Goal: Information Seeking & Learning: Learn about a topic

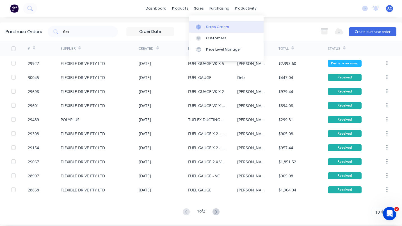
click at [211, 26] on div "Sales Orders" at bounding box center [217, 26] width 23 height 5
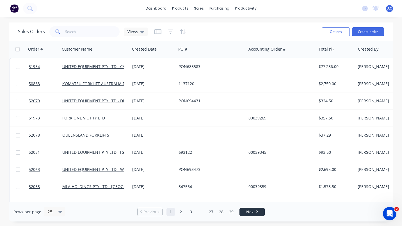
click at [259, 208] on li "Next" at bounding box center [251, 211] width 25 height 8
click at [251, 210] on span "Next" at bounding box center [250, 212] width 9 height 6
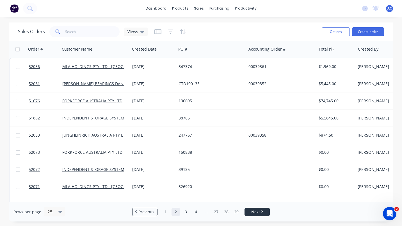
click at [251, 210] on span "Next" at bounding box center [255, 212] width 9 height 6
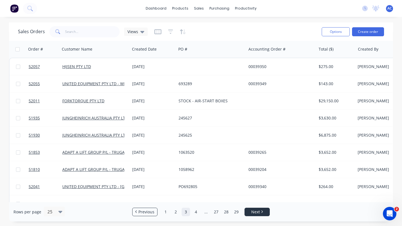
click at [251, 210] on span "Next" at bounding box center [255, 212] width 9 height 6
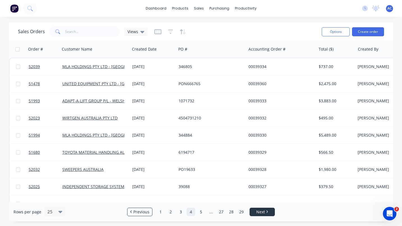
click at [251, 210] on link "Next" at bounding box center [262, 212] width 25 height 6
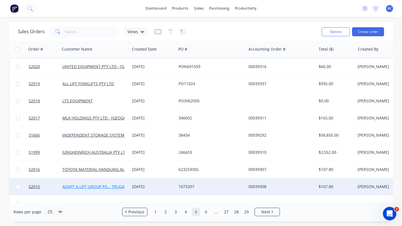
click at [110, 187] on link "ADAPT A LIFT GROUP P/L - TRUGANINA" at bounding box center [98, 185] width 72 height 5
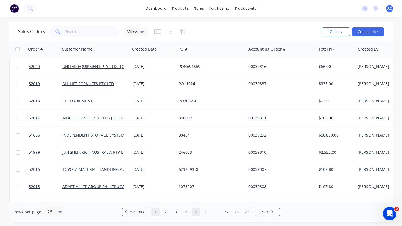
click at [157, 212] on link "1" at bounding box center [155, 211] width 8 height 8
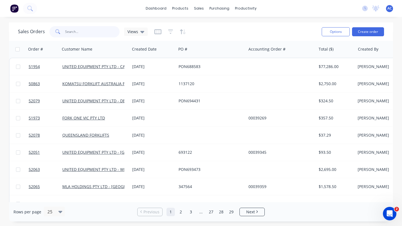
click at [66, 29] on input "text" at bounding box center [92, 31] width 55 height 11
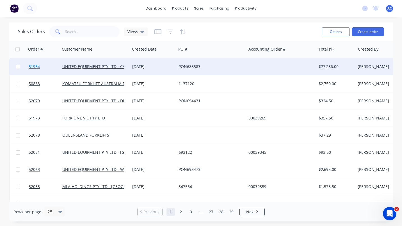
click at [35, 66] on span "51954" at bounding box center [34, 67] width 11 height 6
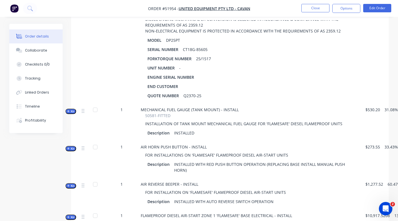
scroll to position [207, 0]
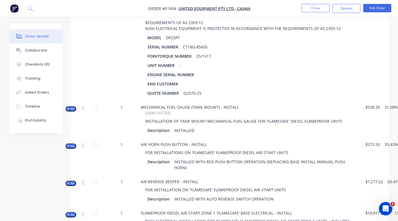
click at [95, 102] on div at bounding box center [94, 107] width 11 height 11
click at [47, 90] on div "Linked Orders" at bounding box center [37, 92] width 24 height 5
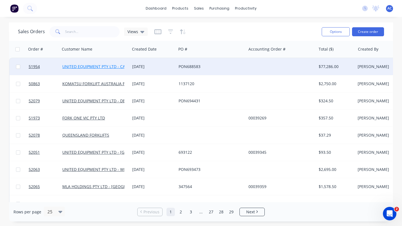
click at [106, 65] on link "UNITED EQUIPMENT PTY LTD - CAVAN" at bounding box center [97, 66] width 70 height 5
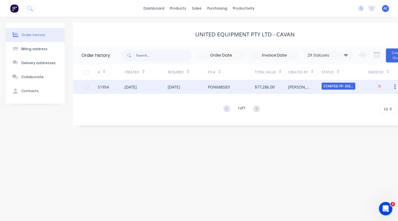
click at [100, 85] on div "51954" at bounding box center [103, 87] width 11 height 6
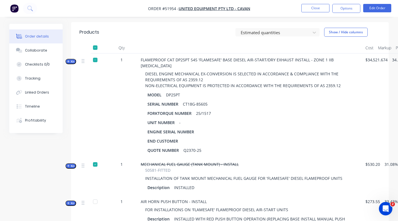
scroll to position [150, 0]
click at [37, 91] on div "Linked Orders" at bounding box center [37, 92] width 24 height 5
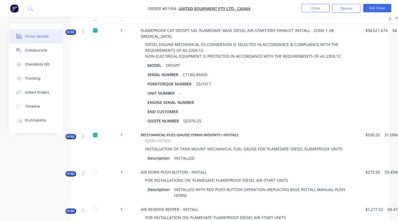
scroll to position [179, 0]
click at [72, 30] on span "Kit" at bounding box center [70, 32] width 7 height 4
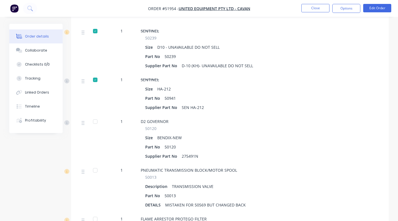
scroll to position [762, 0]
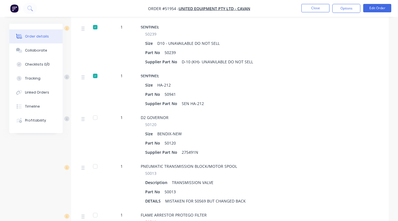
click at [94, 112] on div at bounding box center [94, 117] width 11 height 11
click at [95, 112] on div at bounding box center [94, 117] width 11 height 11
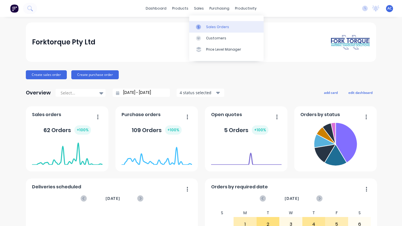
click at [200, 25] on icon at bounding box center [198, 26] width 5 height 5
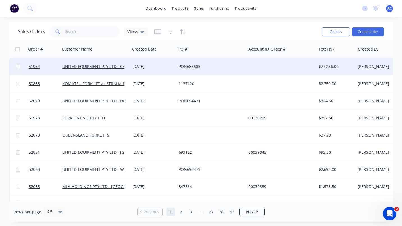
click at [145, 69] on div "[DATE]" at bounding box center [153, 67] width 42 height 6
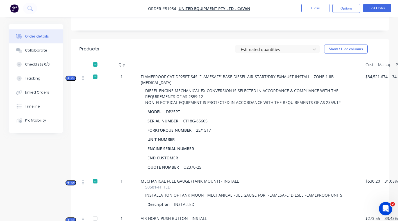
scroll to position [129, 0]
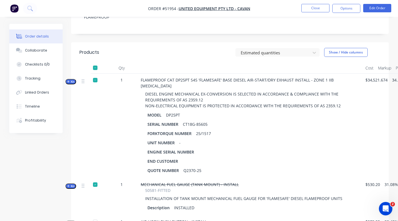
click at [67, 80] on icon "button" at bounding box center [68, 81] width 3 height 3
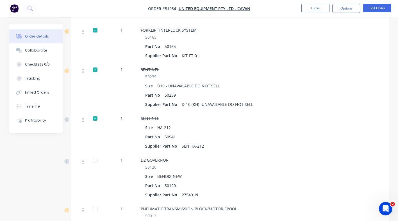
scroll to position [720, 0]
drag, startPoint x: 22, startPoint y: 90, endPoint x: 28, endPoint y: 95, distance: 7.6
click at [22, 89] on button "Linked Orders" at bounding box center [35, 93] width 53 height 14
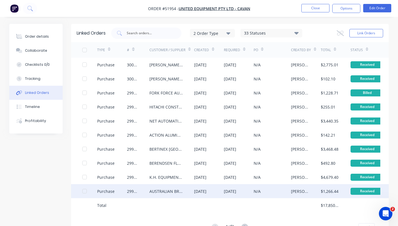
click at [162, 191] on div "AUSTRALIAN BRAKE CONTROLS" at bounding box center [165, 191] width 33 height 6
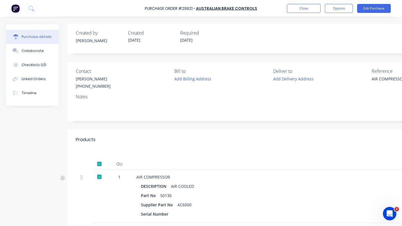
type textarea "x"
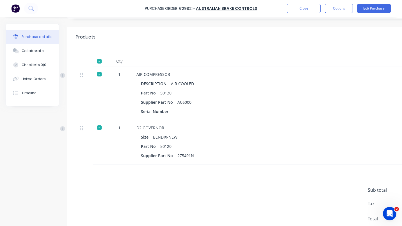
scroll to position [104, 0]
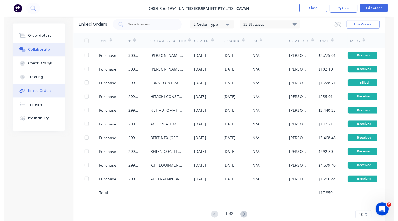
scroll to position [10, 0]
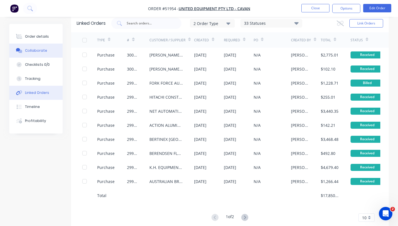
click at [41, 41] on button "Order details" at bounding box center [35, 36] width 53 height 14
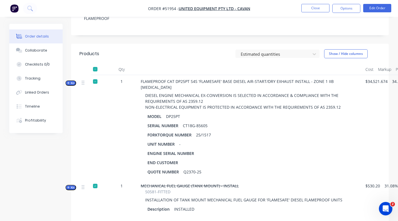
scroll to position [131, 0]
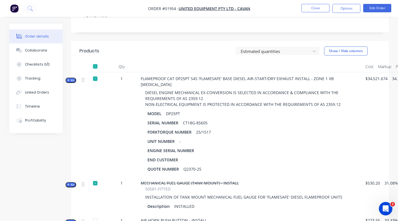
click at [73, 78] on span "Kit" at bounding box center [70, 80] width 7 height 4
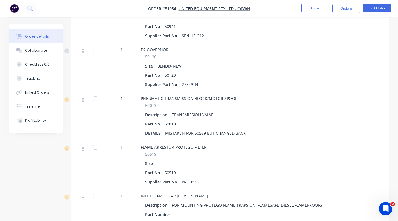
scroll to position [790, 0]
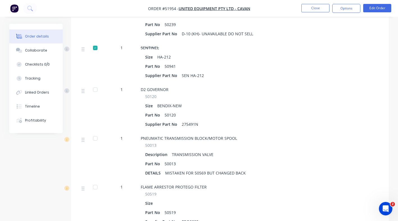
click at [98, 84] on div at bounding box center [94, 89] width 11 height 11
click at [41, 93] on div "Linked Orders" at bounding box center [37, 92] width 24 height 5
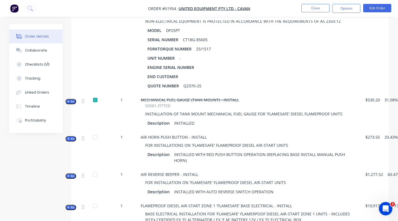
scroll to position [214, 0]
click at [74, 99] on span "Kit" at bounding box center [70, 101] width 7 height 4
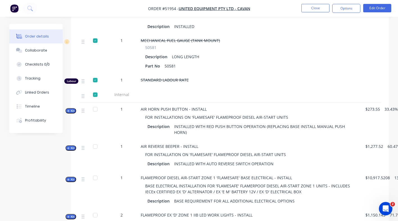
scroll to position [312, 0]
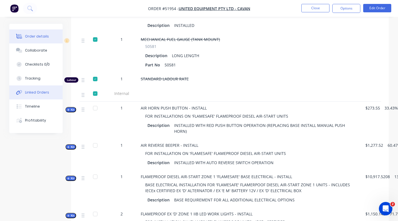
click at [40, 90] on div "Linked Orders" at bounding box center [37, 92] width 24 height 5
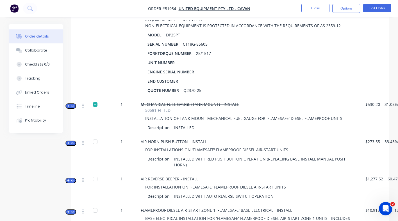
scroll to position [226, 0]
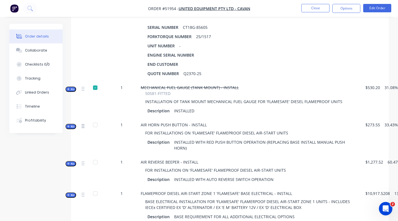
click at [82, 124] on icon at bounding box center [83, 126] width 3 height 5
click at [84, 122] on div at bounding box center [85, 126] width 7 height 8
click at [44, 93] on div "Linked Orders" at bounding box center [37, 92] width 24 height 5
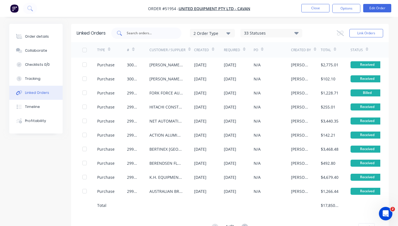
click at [125, 32] on div at bounding box center [146, 32] width 70 height 11
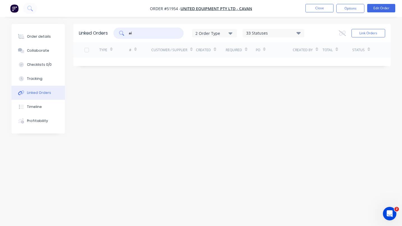
type input "a"
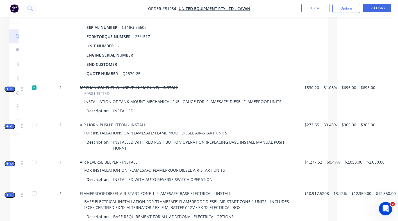
scroll to position [226, 0]
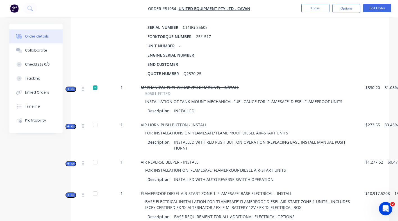
click at [98, 120] on div at bounding box center [94, 125] width 11 height 11
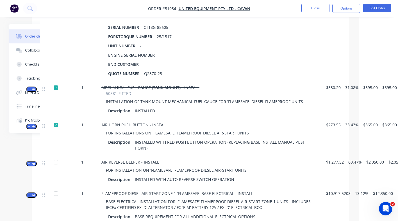
scroll to position [226, 61]
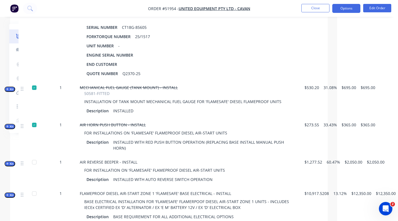
click at [352, 8] on button "Options" at bounding box center [346, 8] width 28 height 9
click at [382, 28] on div "$46,350.00" at bounding box center [383, 29] width 24 height 105
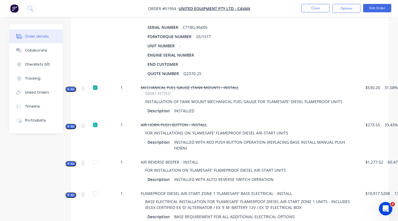
click at [73, 162] on span "Kit" at bounding box center [70, 164] width 7 height 4
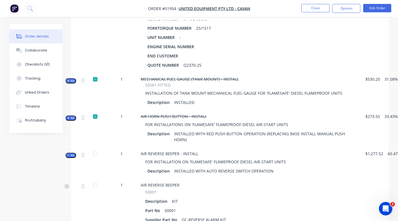
scroll to position [234, 0]
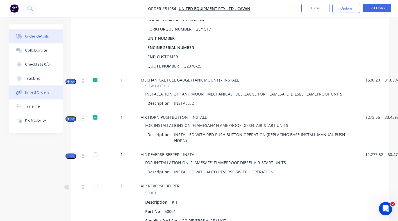
click at [38, 92] on div "Linked Orders" at bounding box center [37, 92] width 24 height 5
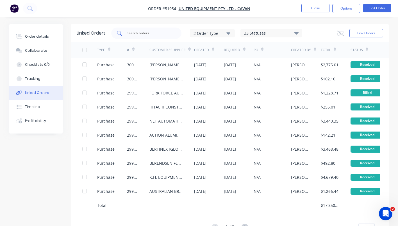
click at [136, 32] on input "text" at bounding box center [149, 33] width 47 height 6
type input "gc"
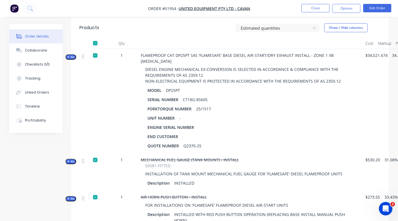
scroll to position [154, 0]
click at [74, 55] on button "Kit" at bounding box center [70, 57] width 11 height 5
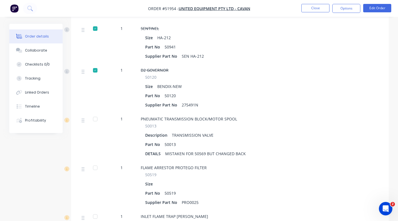
scroll to position [809, 0]
drag, startPoint x: 102, startPoint y: 154, endPoint x: 259, endPoint y: 129, distance: 158.3
click at [259, 140] on div "Part No 50013" at bounding box center [250, 144] width 211 height 8
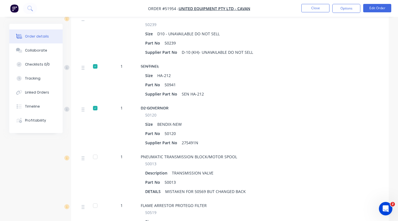
scroll to position [779, 0]
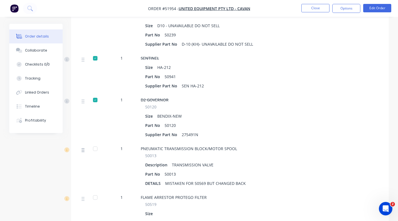
click at [83, 148] on icon at bounding box center [83, 150] width 3 height 5
click at [82, 148] on icon at bounding box center [83, 150] width 3 height 5
click at [35, 91] on div "Linked Orders" at bounding box center [37, 92] width 24 height 5
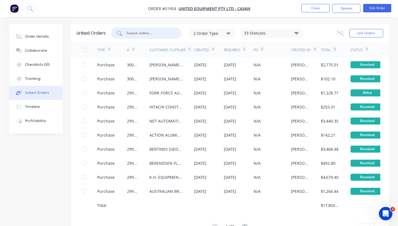
click at [150, 33] on input "text" at bounding box center [149, 33] width 47 height 6
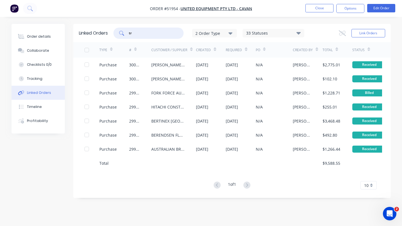
type input "t"
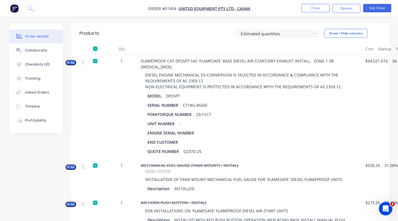
scroll to position [131, 0]
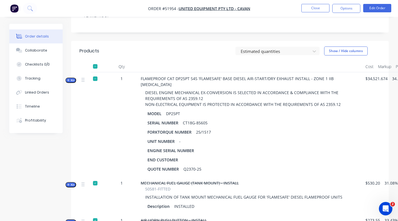
drag, startPoint x: 74, startPoint y: 71, endPoint x: 88, endPoint y: 75, distance: 14.2
click at [71, 78] on span "Kit" at bounding box center [70, 80] width 7 height 4
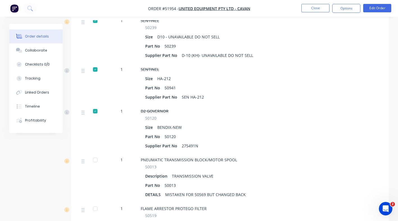
scroll to position [776, 0]
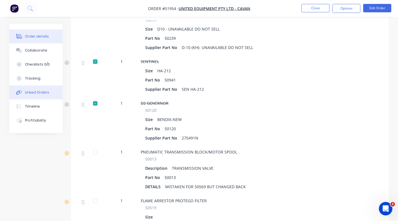
click at [39, 93] on div "Linked Orders" at bounding box center [37, 92] width 24 height 5
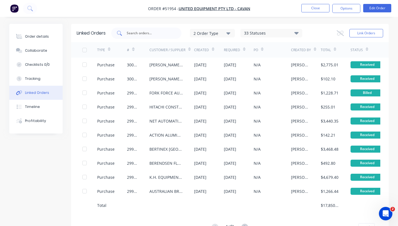
click at [135, 34] on input "text" at bounding box center [149, 33] width 47 height 6
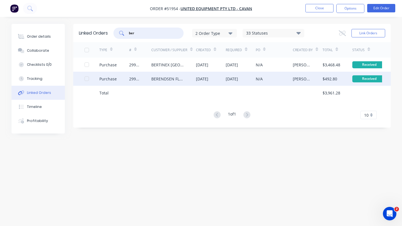
type input "ber"
click at [144, 76] on div "29923" at bounding box center [140, 79] width 22 height 14
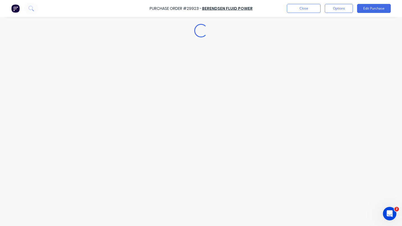
type textarea "x"
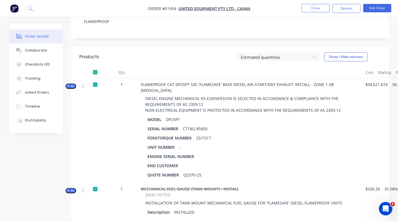
scroll to position [125, 0]
click at [74, 84] on button "Kit" at bounding box center [70, 86] width 11 height 5
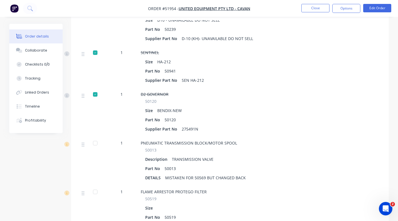
scroll to position [800, 0]
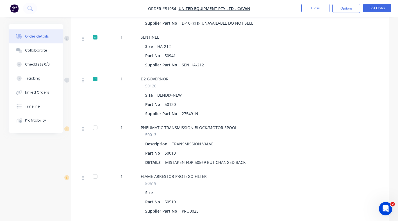
click at [93, 122] on div at bounding box center [94, 127] width 11 height 11
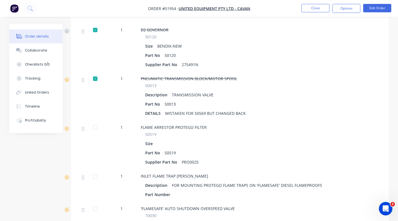
scroll to position [850, 0]
click at [317, 6] on button "Close" at bounding box center [315, 8] width 28 height 8
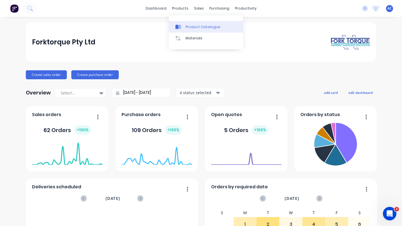
click at [187, 22] on link "Product Catalogue" at bounding box center [206, 26] width 74 height 11
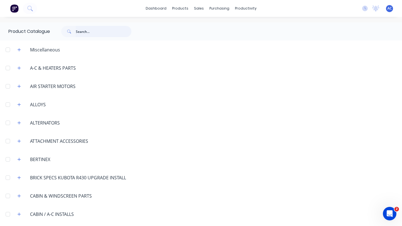
click at [82, 28] on input "text" at bounding box center [104, 31] width 56 height 11
click at [113, 13] on div "dashboard products sales purchasing productivity dashboard products Product Cat…" at bounding box center [201, 8] width 402 height 17
click at [88, 29] on input "text" at bounding box center [104, 31] width 56 height 11
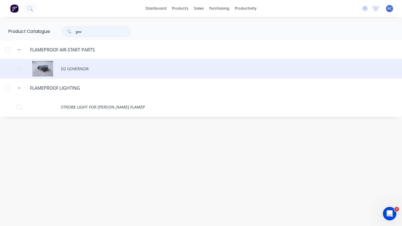
type input "gov"
click at [54, 69] on div "D2 GOVERNOR" at bounding box center [201, 69] width 402 height 20
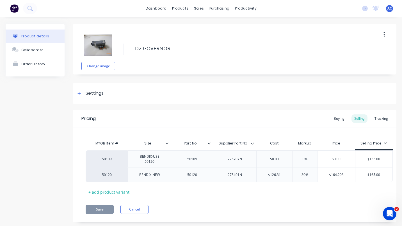
type textarea "x"
click at [338, 118] on div "Buying" at bounding box center [339, 118] width 16 height 8
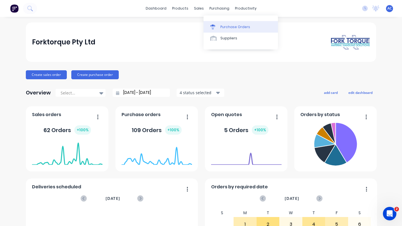
click at [238, 25] on div "Purchase Orders" at bounding box center [235, 26] width 30 height 5
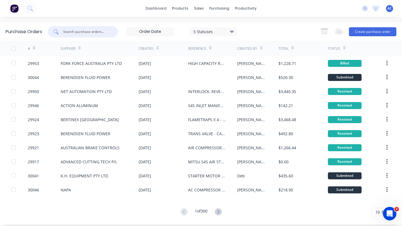
click at [74, 31] on input "text" at bounding box center [86, 32] width 47 height 6
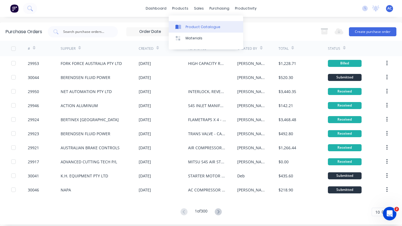
click at [197, 27] on div "Product Catalogue" at bounding box center [202, 26] width 35 height 5
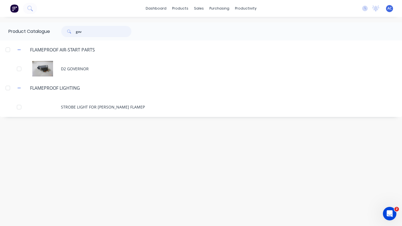
click at [90, 34] on input "gov" at bounding box center [104, 31] width 56 height 11
type input "g"
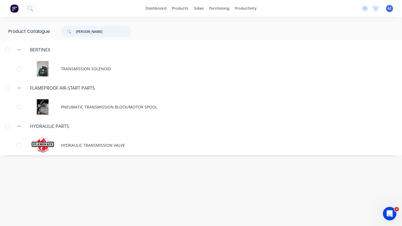
type input "tran"
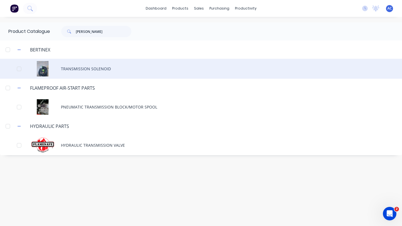
click at [98, 68] on div "TRANSMISSION SOLENOID" at bounding box center [201, 69] width 402 height 20
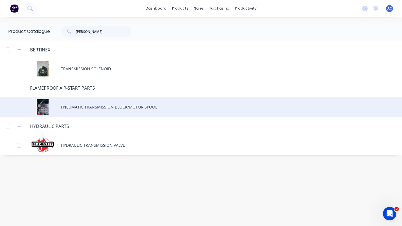
click at [103, 109] on div "PNEUMATIC TRANSMISSION BLOCK/MOTOR SPOOL" at bounding box center [201, 107] width 402 height 20
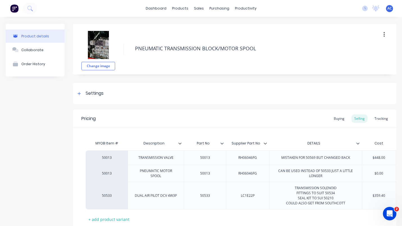
type textarea "x"
click at [382, 34] on button "button" at bounding box center [383, 34] width 13 height 10
click at [347, 38] on div "Change image PNEUMATIC TRANSMISSION BLOCK/MOTOR SPOOL" at bounding box center [234, 49] width 323 height 51
click at [335, 118] on div "Buying" at bounding box center [339, 118] width 16 height 8
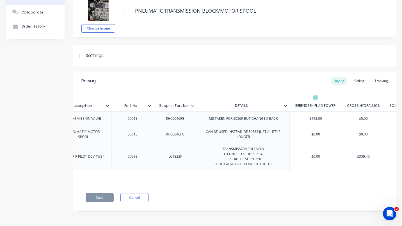
scroll to position [0, 116]
